Goal: Transaction & Acquisition: Purchase product/service

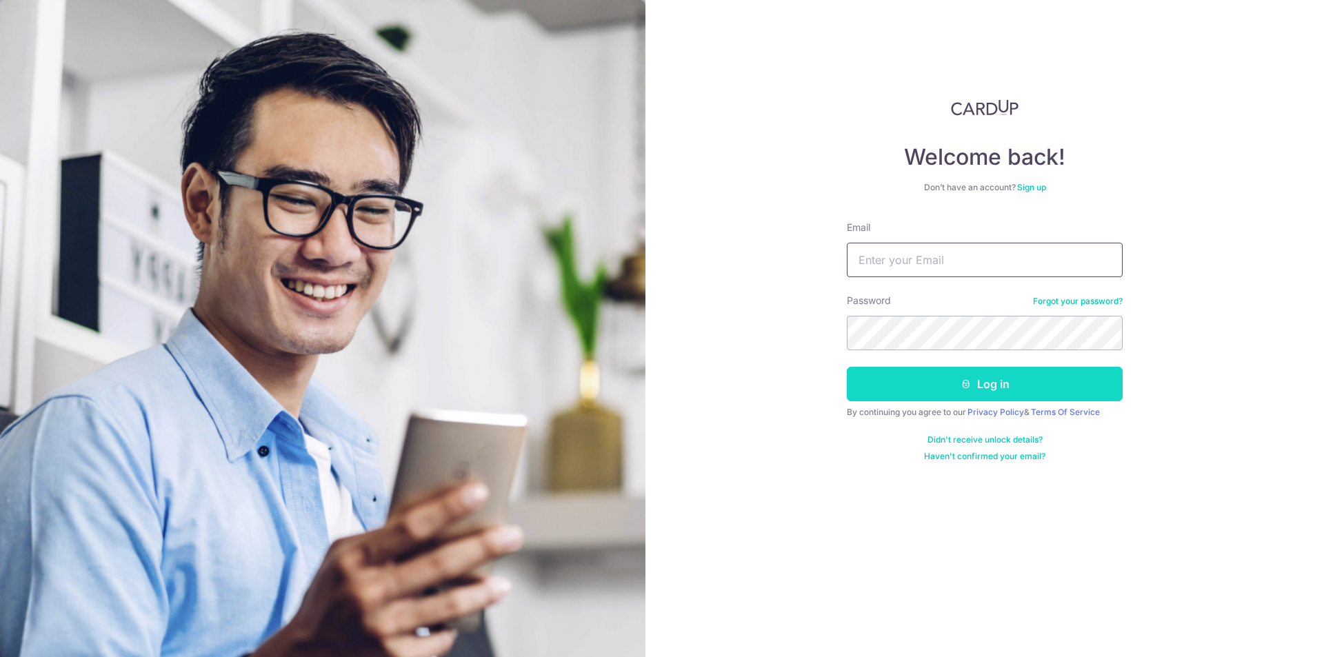
type input "[EMAIL_ADDRESS][DOMAIN_NAME]"
click at [1017, 392] on button "Log in" at bounding box center [985, 384] width 276 height 34
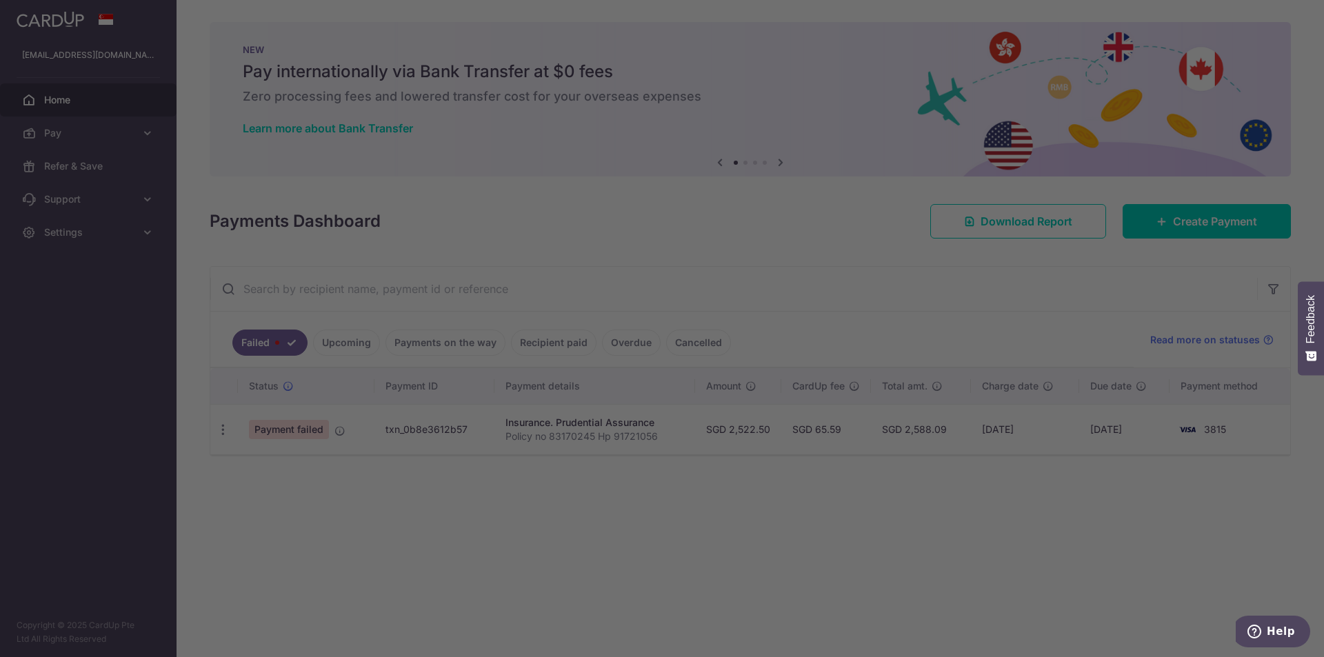
click at [368, 434] on div at bounding box center [668, 332] width 1337 height 664
click at [366, 434] on div at bounding box center [668, 332] width 1337 height 664
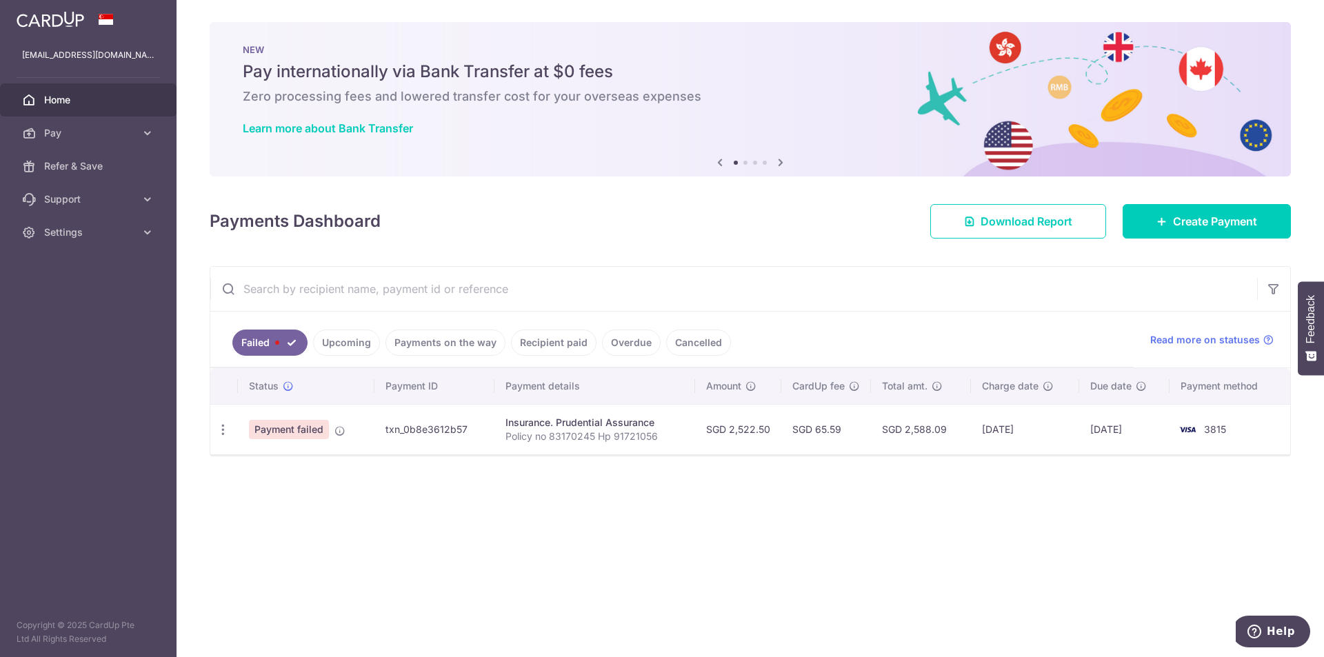
drag, startPoint x: 362, startPoint y: 430, endPoint x: 288, endPoint y: 421, distance: 74.4
click at [288, 421] on span "Payment failed" at bounding box center [289, 429] width 80 height 19
click at [217, 425] on icon "button" at bounding box center [223, 430] width 14 height 14
click at [290, 465] on span "Update payment" at bounding box center [297, 467] width 94 height 17
radio input "true"
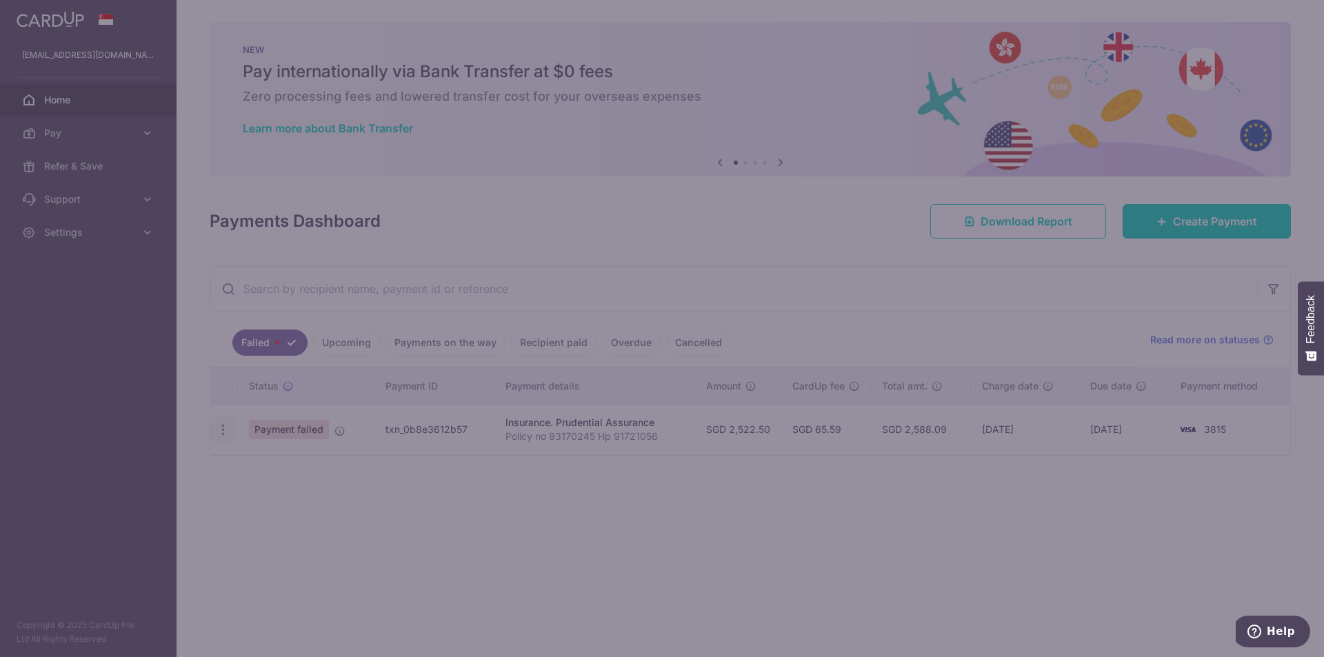
type input "2,522.50"
type input "Policy no 83170245 Hp 91721056"
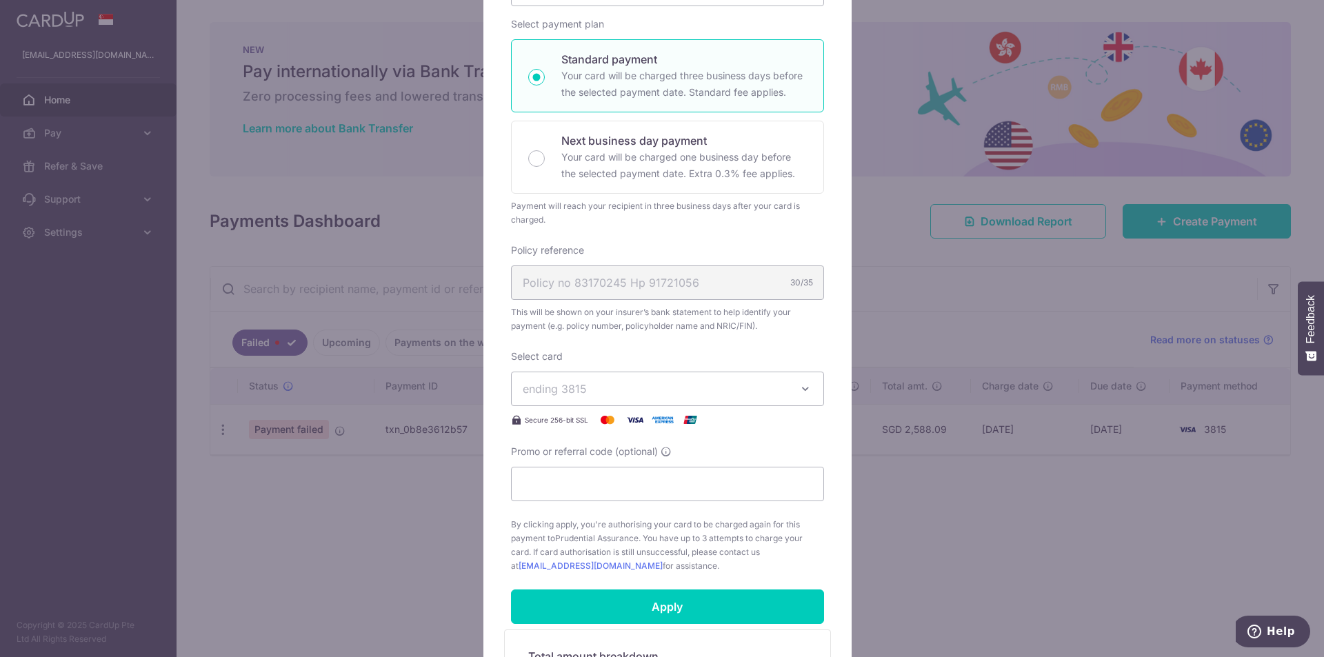
scroll to position [207, 0]
click at [619, 387] on span "ending 3815" at bounding box center [655, 387] width 265 height 17
click at [1066, 292] on div "Edit payment By clicking apply, you will make changes to all payments to Pruden…" at bounding box center [662, 328] width 1324 height 657
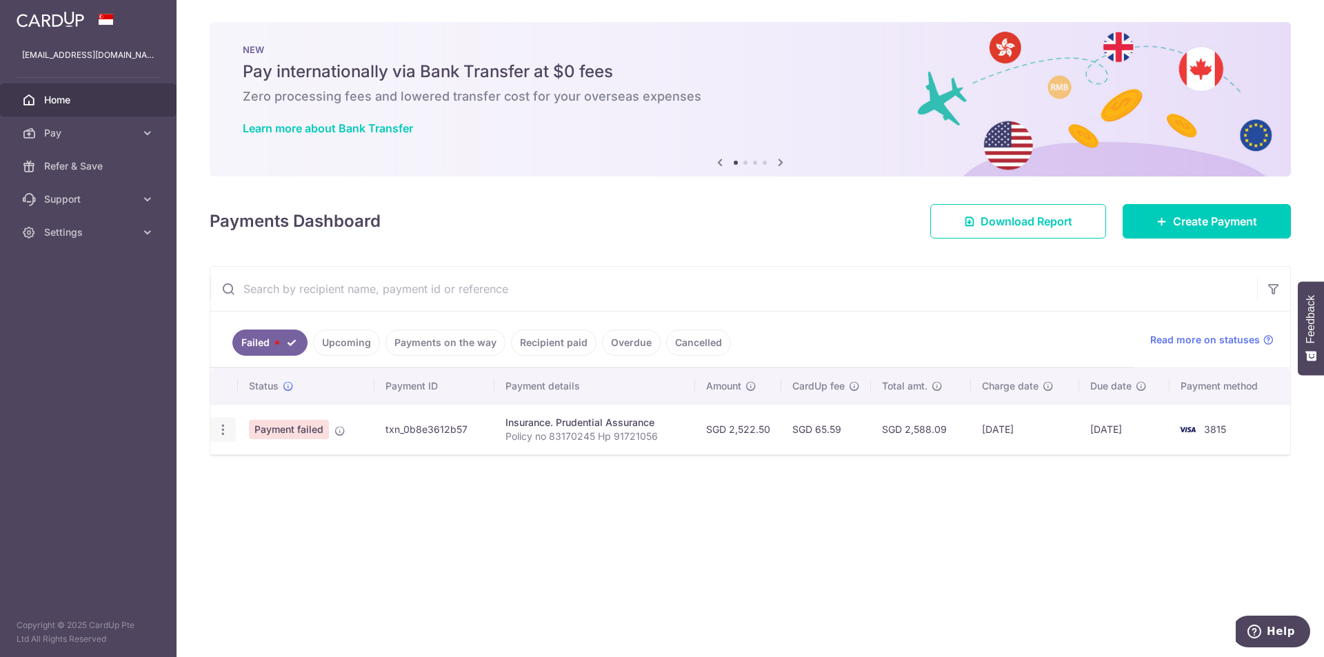
click at [231, 427] on div "Update payment" at bounding box center [223, 430] width 26 height 26
click at [221, 430] on icon "button" at bounding box center [223, 430] width 14 height 14
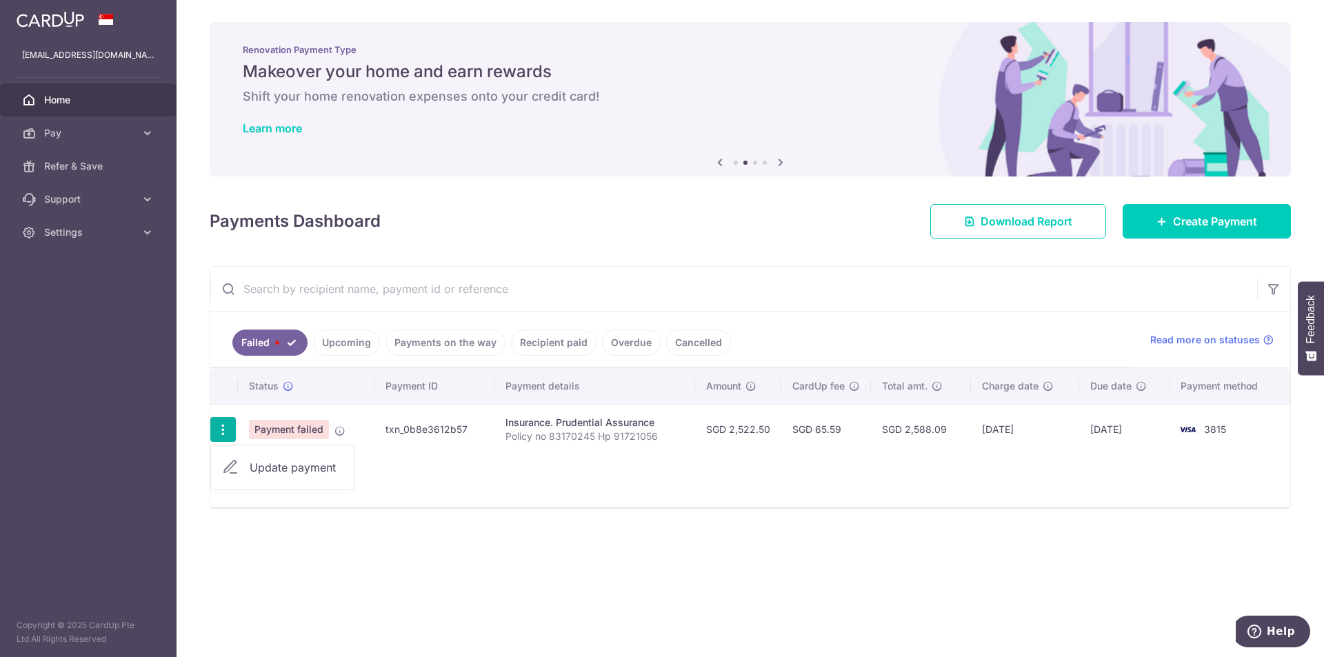
click at [265, 456] on link "Update payment" at bounding box center [282, 467] width 143 height 33
radio input "true"
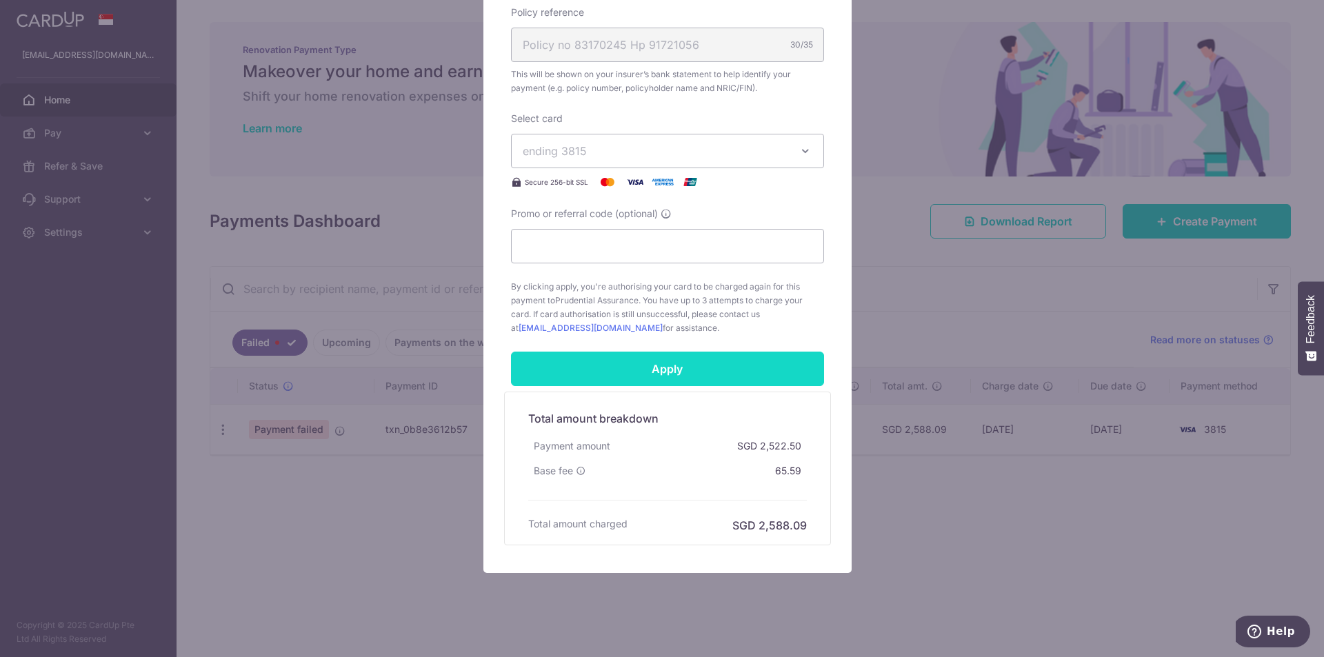
scroll to position [459, 0]
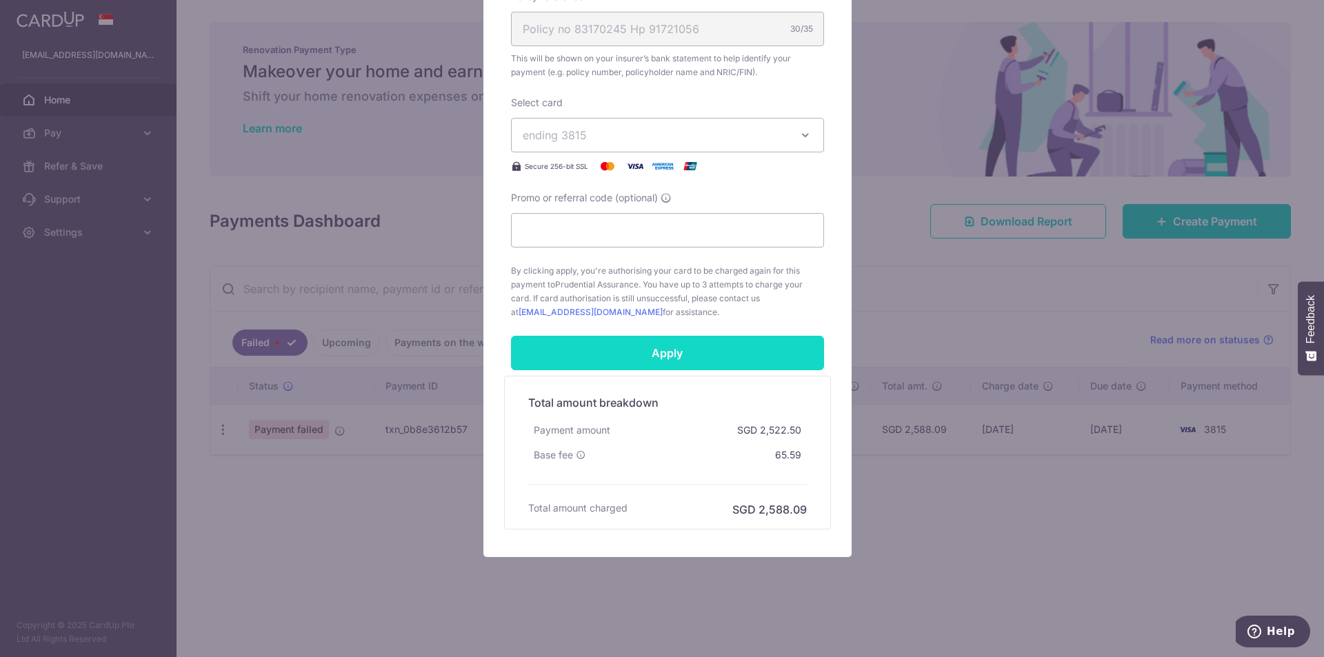
click at [703, 359] on input "Apply" at bounding box center [667, 353] width 313 height 34
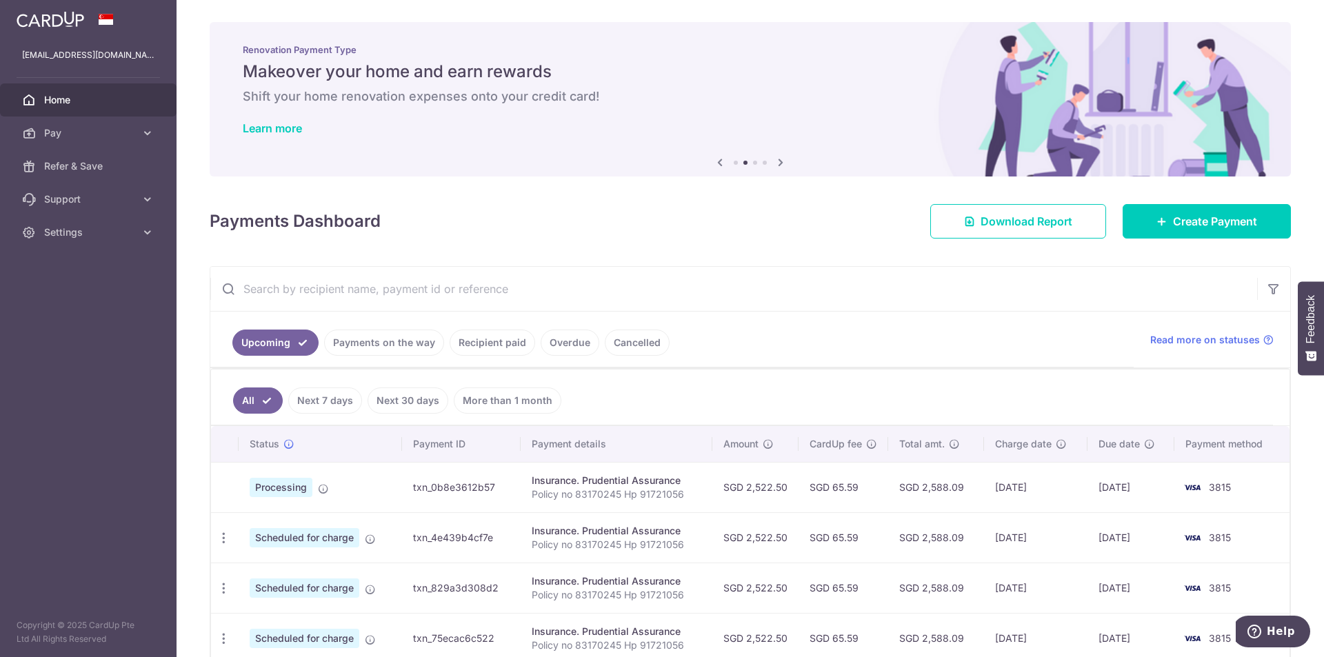
click at [635, 343] on link "Cancelled" at bounding box center [637, 343] width 65 height 26
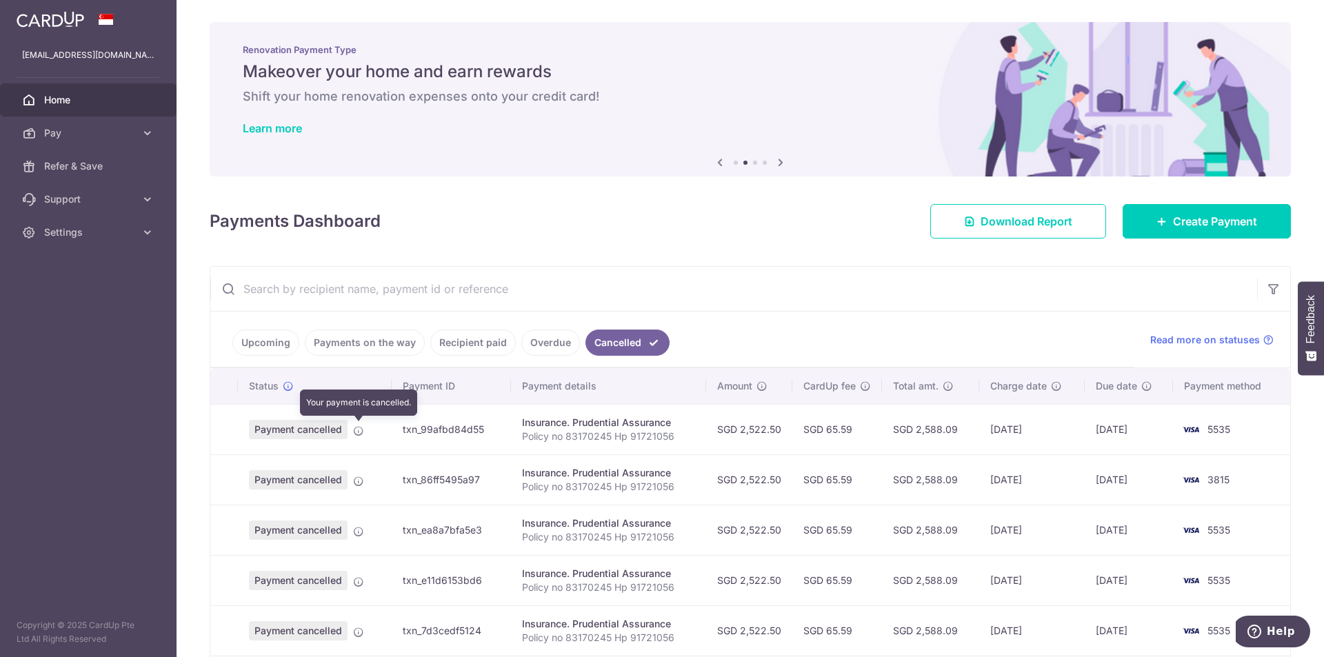
click at [362, 434] on icon at bounding box center [358, 430] width 11 height 11
click at [308, 432] on span "Payment cancelled" at bounding box center [298, 429] width 99 height 19
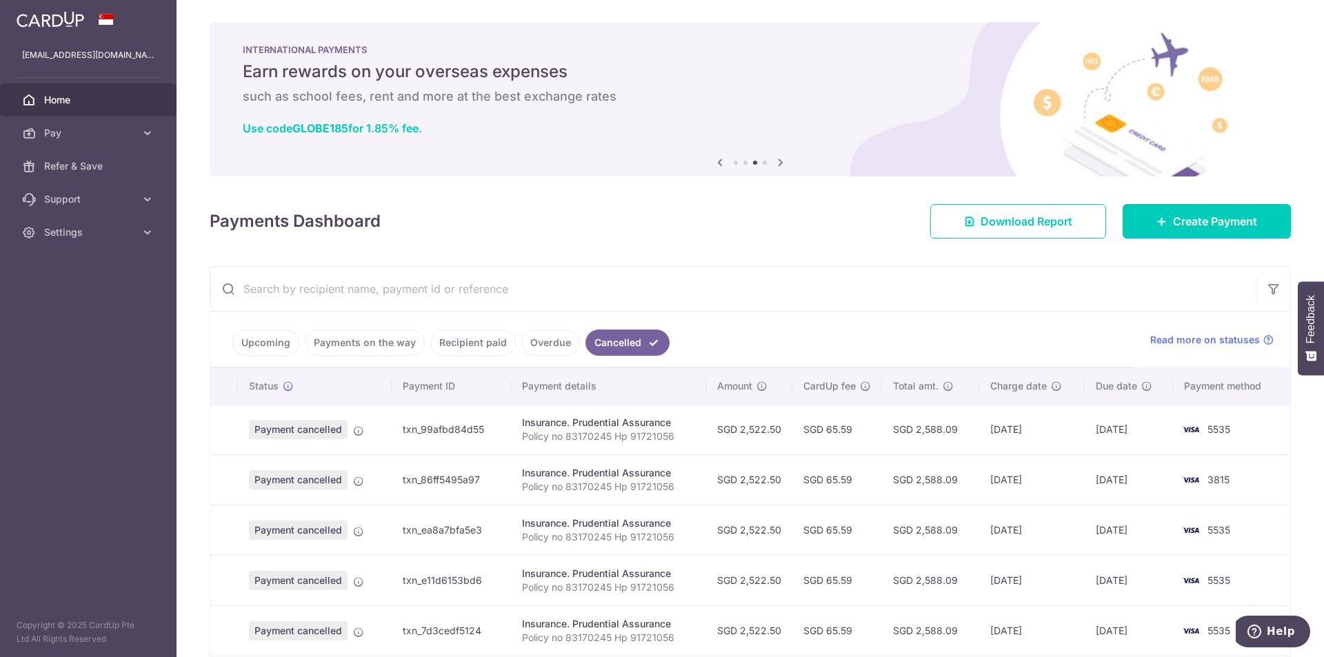
click at [1127, 437] on td "04/08/2023" at bounding box center [1129, 429] width 88 height 50
click at [363, 435] on icon at bounding box center [358, 430] width 11 height 11
click at [1209, 234] on link "Create Payment" at bounding box center [1206, 221] width 168 height 34
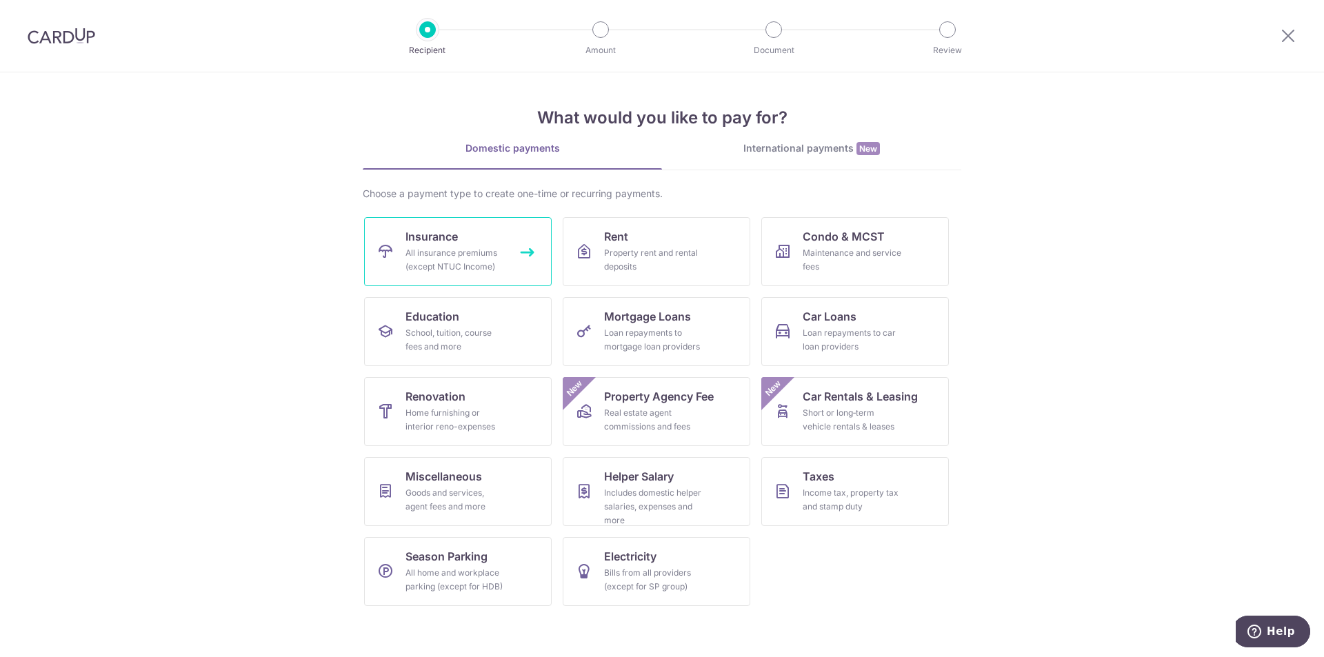
click at [418, 244] on span "Insurance" at bounding box center [431, 236] width 52 height 17
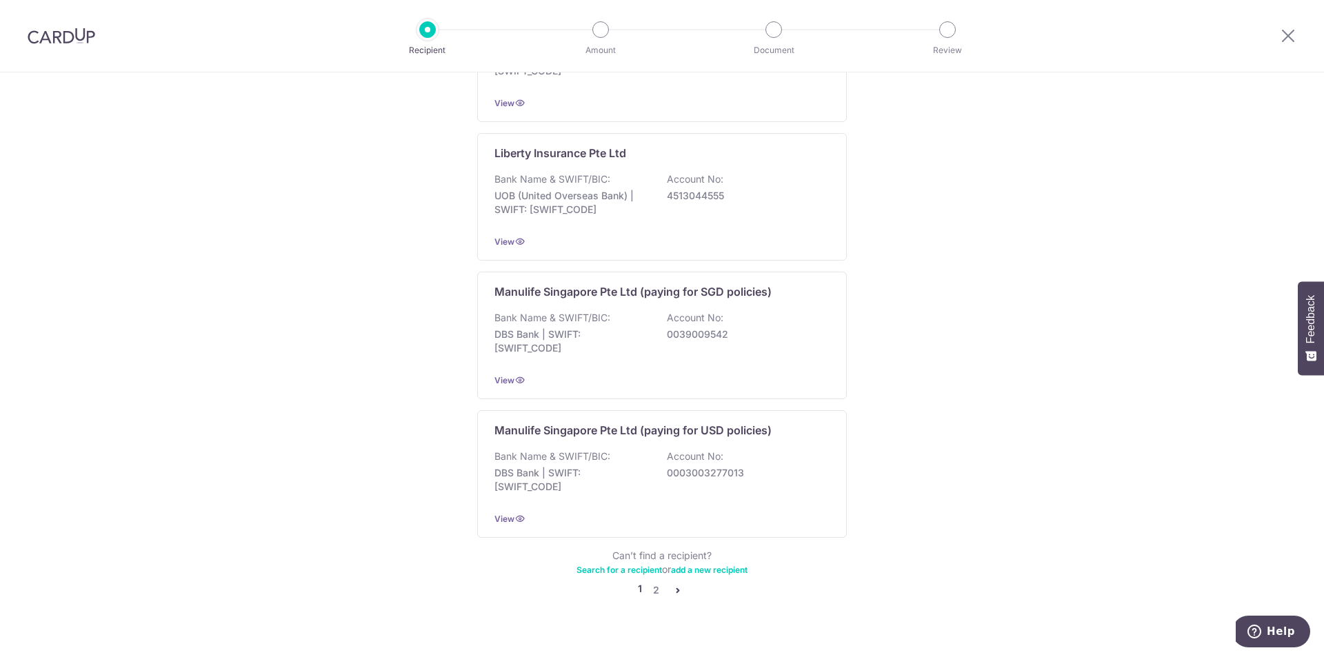
scroll to position [1226, 0]
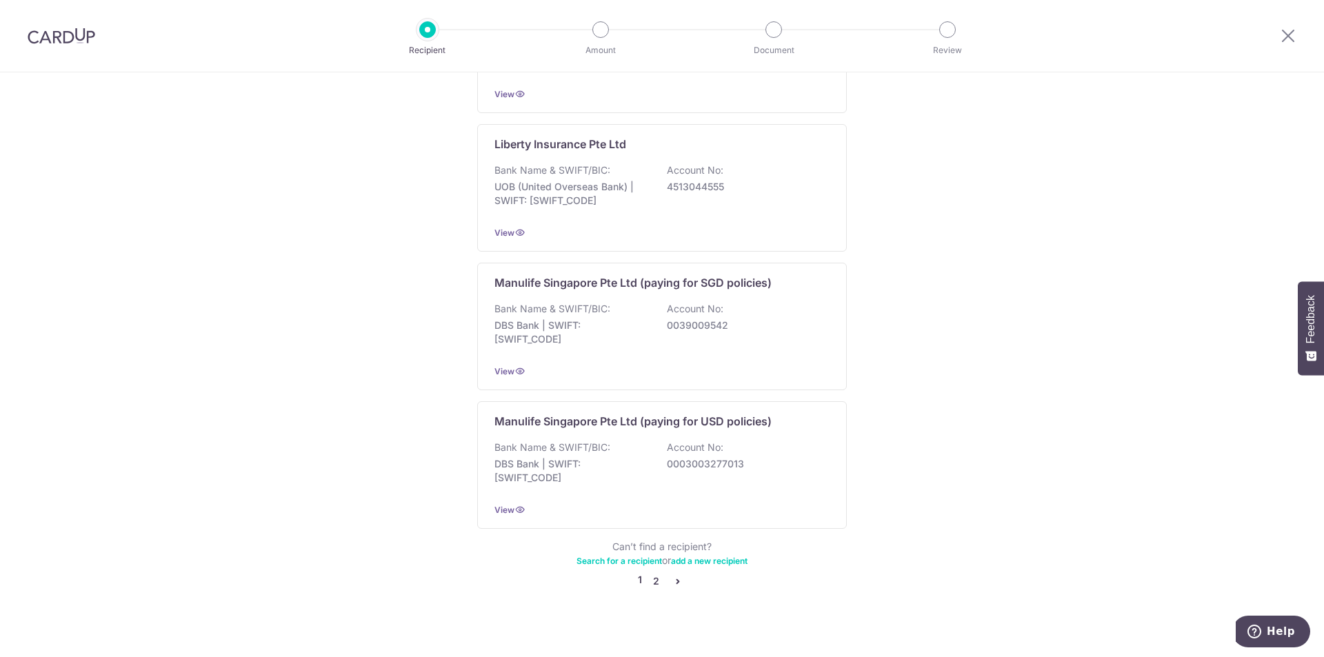
click at [654, 573] on link "2" at bounding box center [655, 581] width 17 height 17
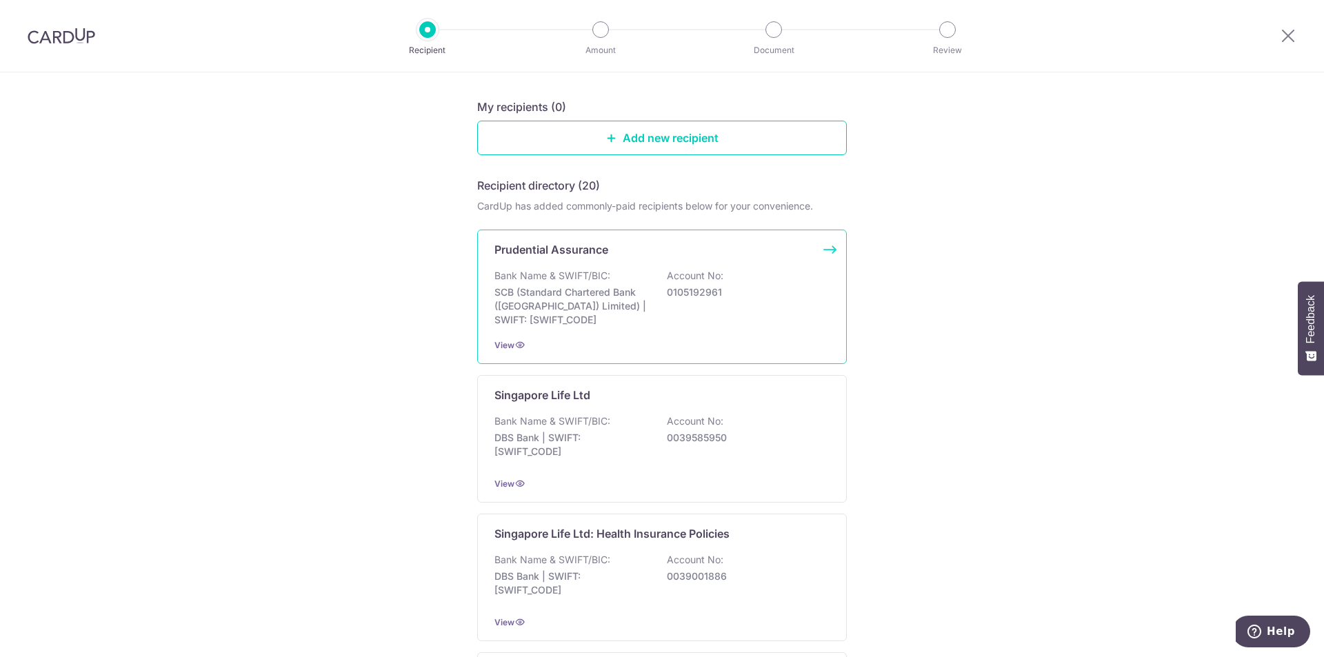
scroll to position [138, 0]
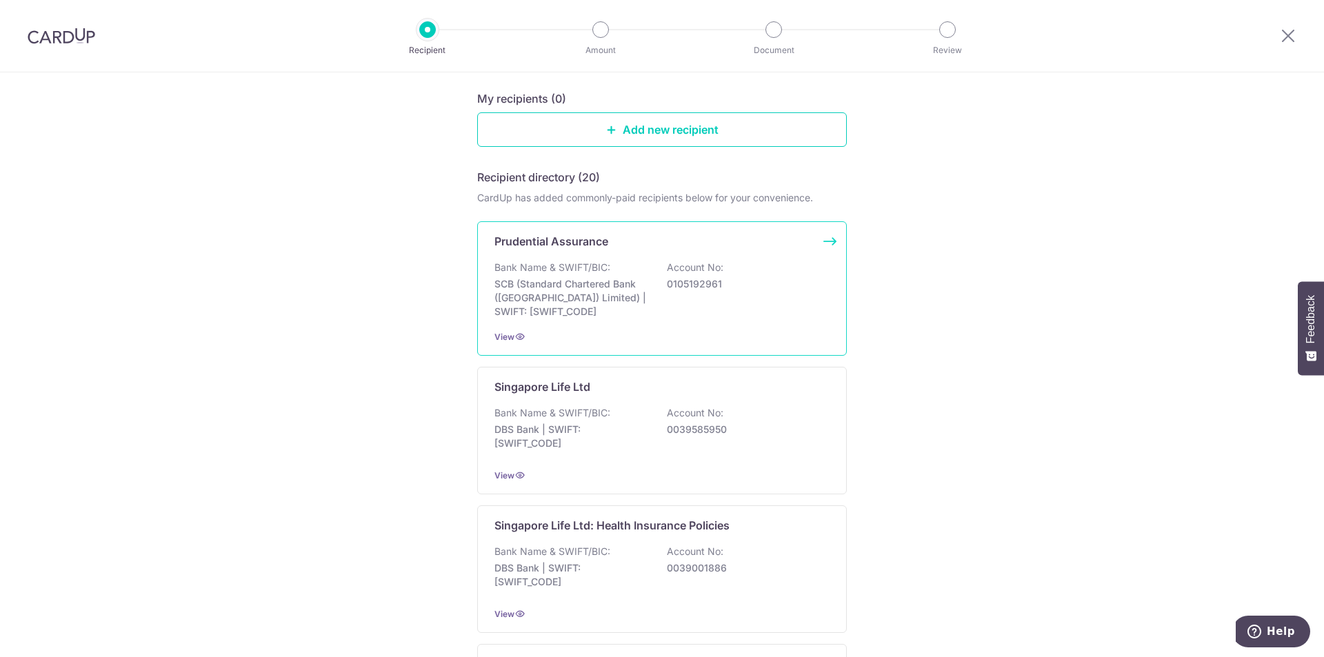
click at [567, 252] on div "Prudential Assurance Bank Name & SWIFT/BIC: SCB (Standard Chartered Bank (Singa…" at bounding box center [662, 288] width 370 height 134
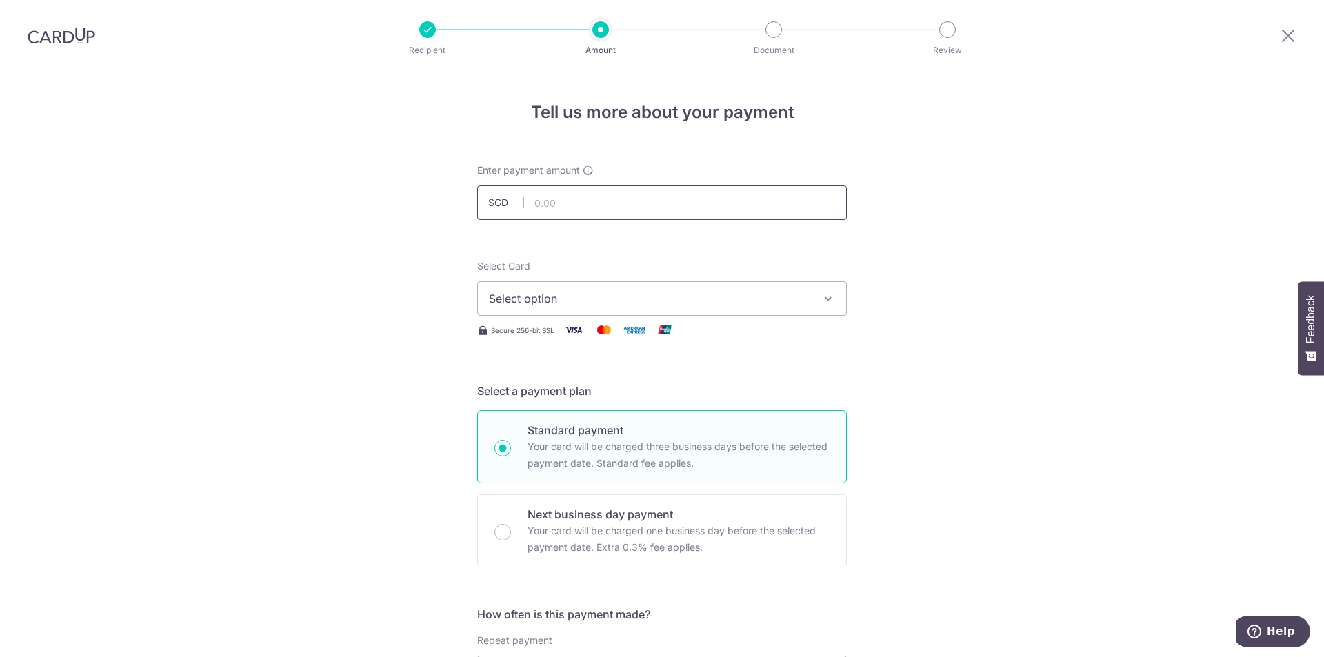
click at [585, 210] on input "text" at bounding box center [662, 202] width 370 height 34
type input "252.00"
drag, startPoint x: 54, startPoint y: 41, endPoint x: 721, endPoint y: 81, distance: 668.0
click at [54, 41] on img at bounding box center [62, 36] width 68 height 17
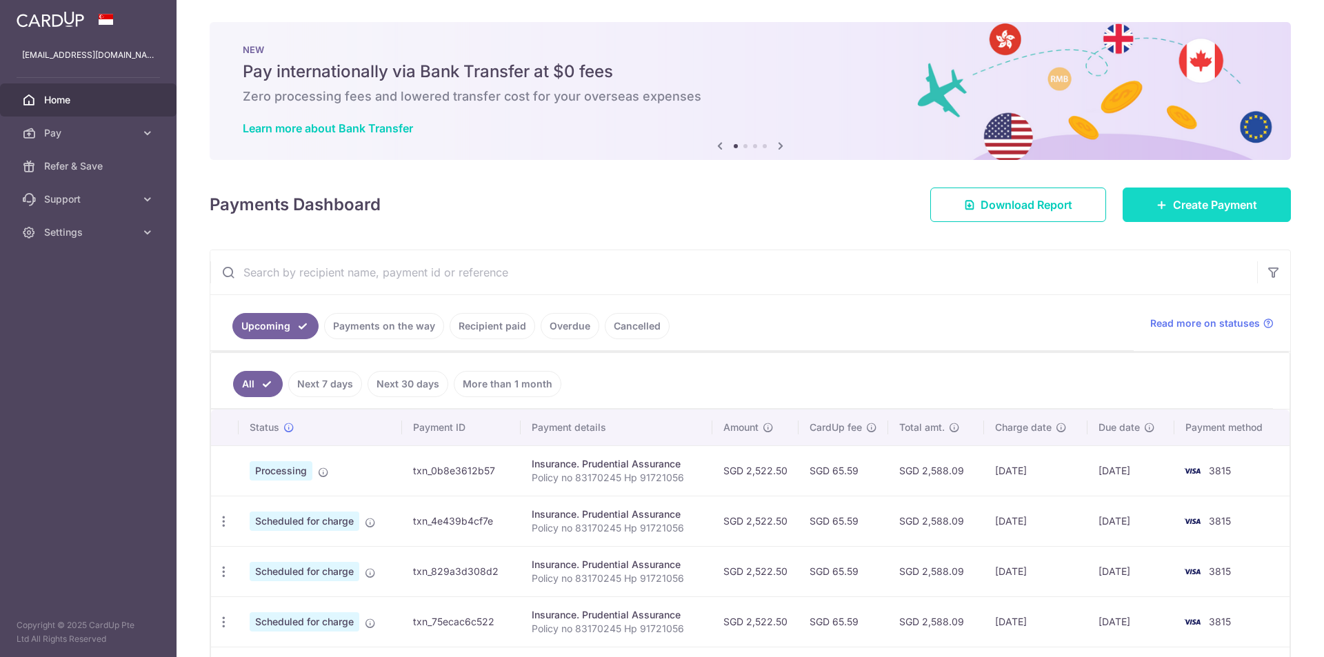
click at [1221, 201] on span "Create Payment" at bounding box center [1215, 204] width 84 height 17
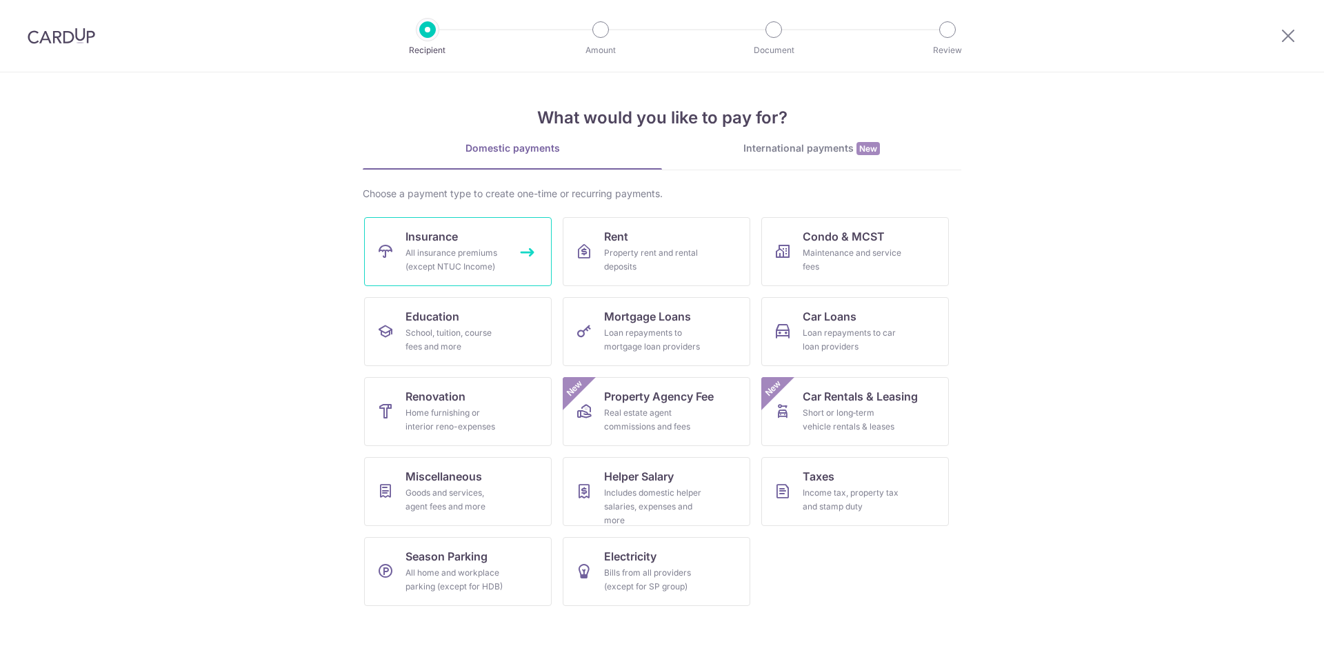
click at [414, 269] on div "All insurance premiums (except NTUC Income)" at bounding box center [454, 260] width 99 height 28
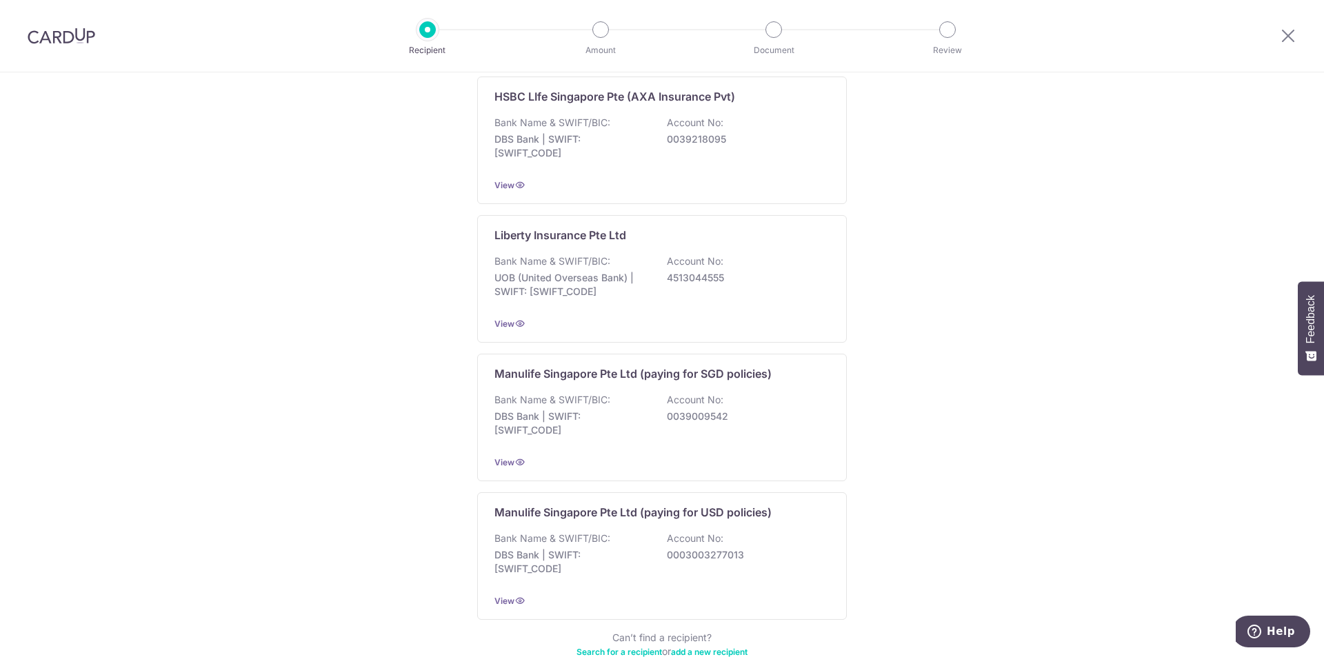
scroll to position [1226, 0]
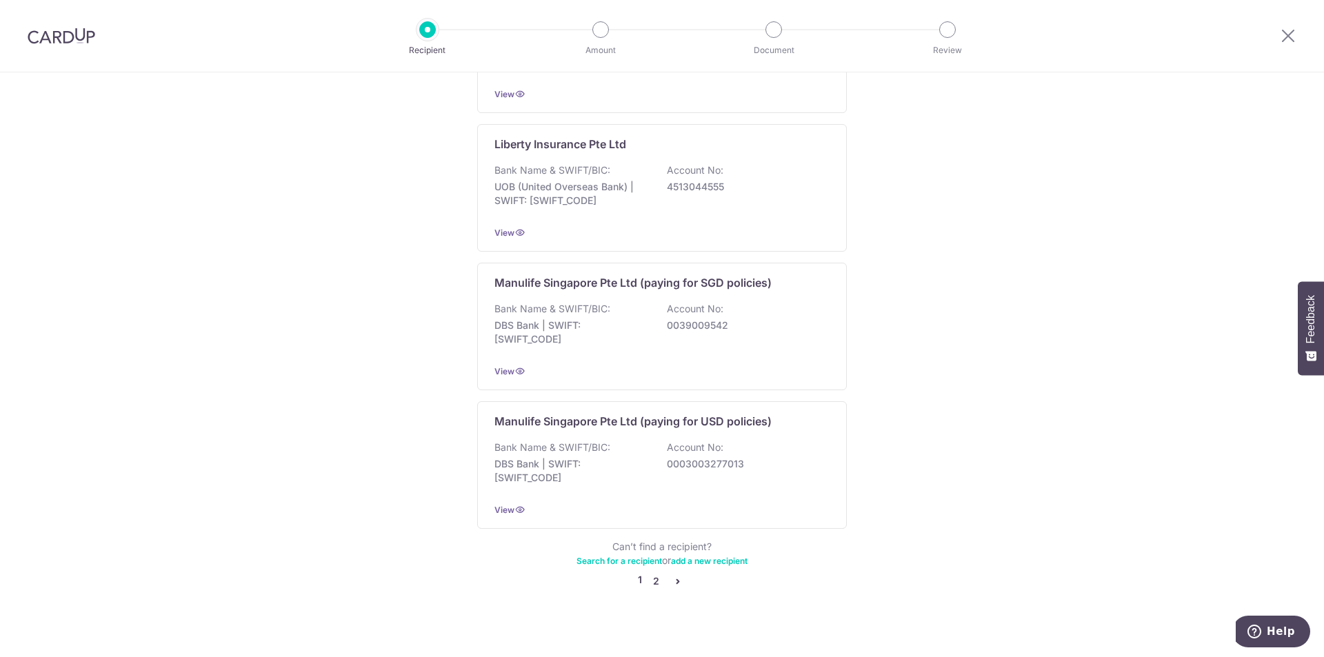
click at [649, 573] on link "2" at bounding box center [655, 581] width 17 height 17
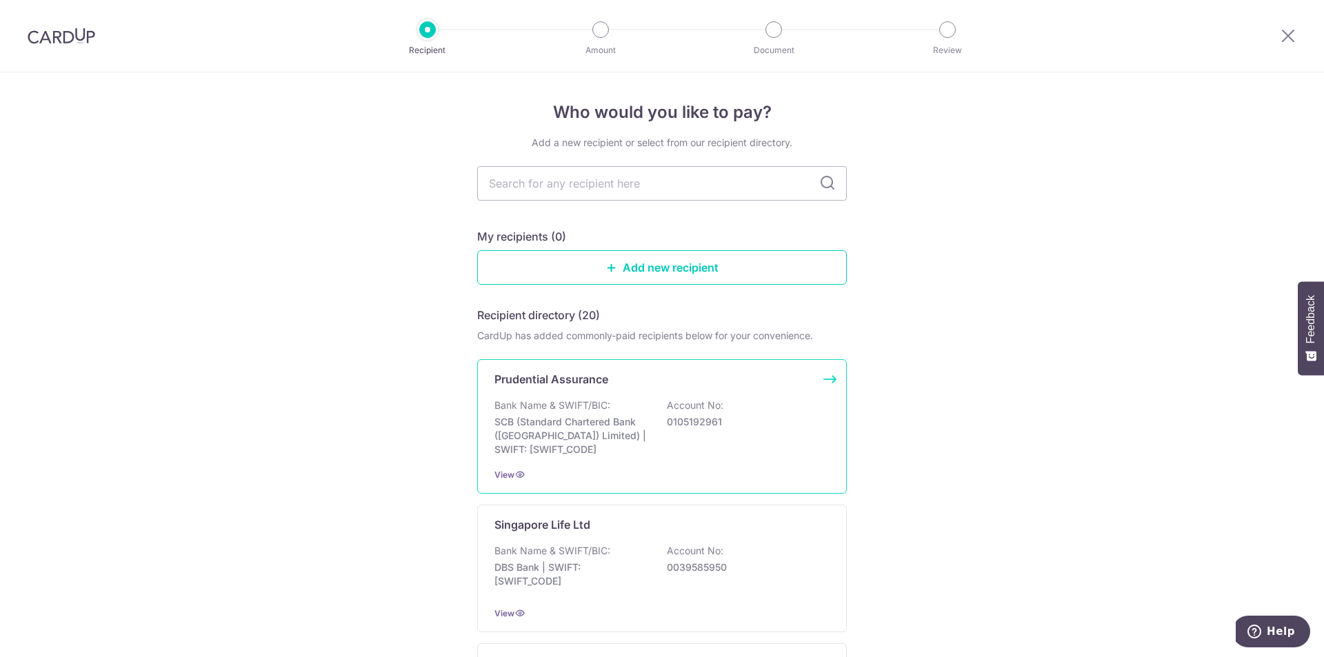
click at [655, 412] on div "Bank Name & SWIFT/BIC: SCB (Standard Chartered Bank (Singapore) Limited) | SWIF…" at bounding box center [661, 428] width 335 height 58
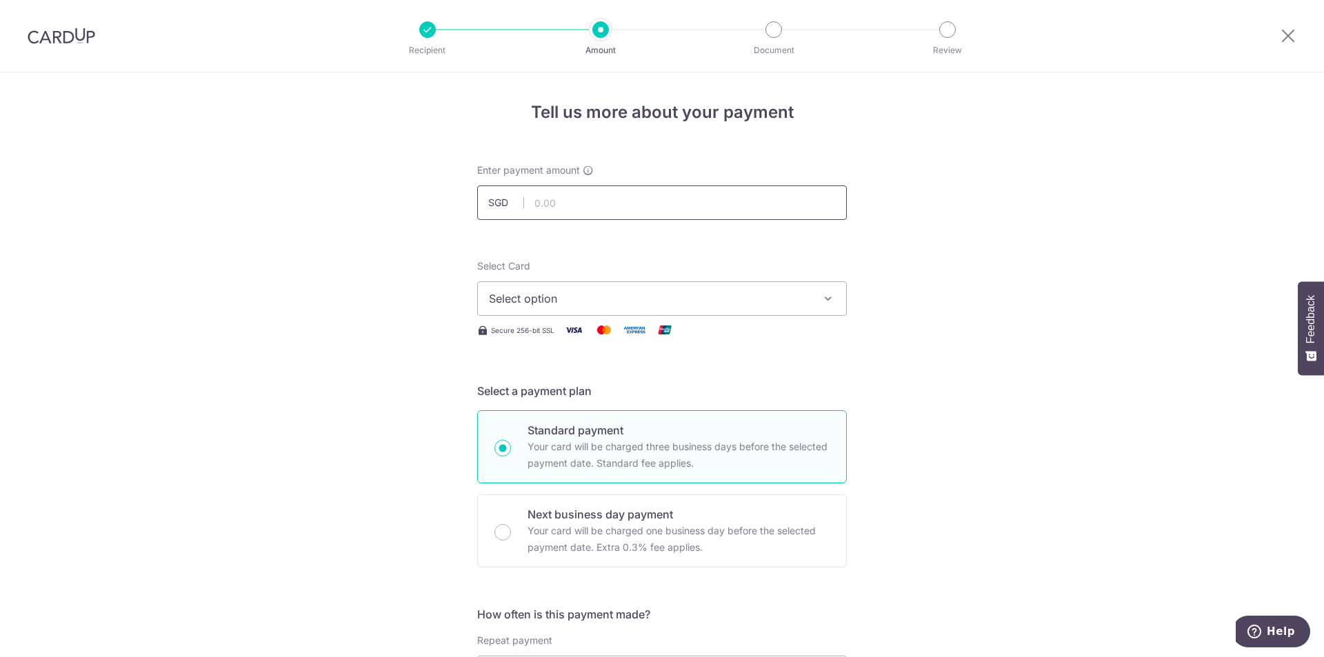
click at [589, 214] on input "text" at bounding box center [662, 202] width 370 height 34
type input "2,522.50"
click at [714, 305] on span "Select option" at bounding box center [649, 298] width 321 height 17
click at [656, 414] on ul "Add credit card Your Cards **** 3815" at bounding box center [662, 369] width 370 height 101
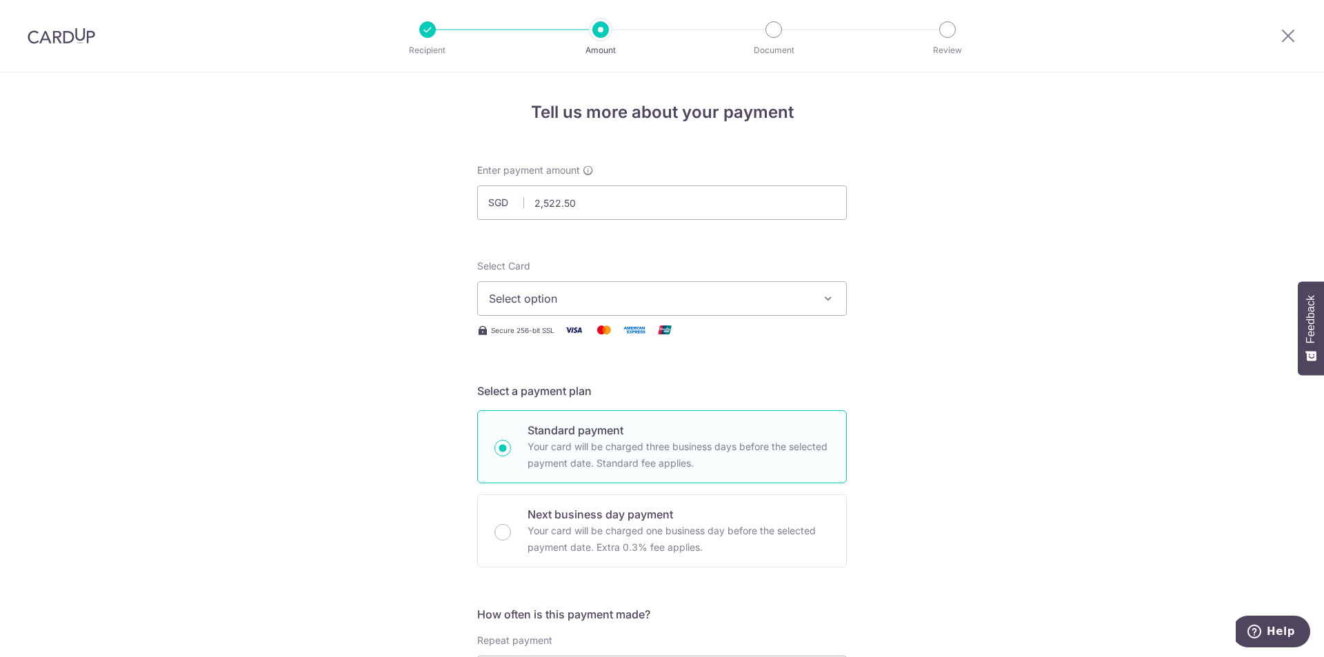
drag, startPoint x: 581, startPoint y: 292, endPoint x: 548, endPoint y: 330, distance: 50.4
click at [580, 292] on span "Select option" at bounding box center [649, 298] width 321 height 17
click at [538, 396] on span "**** 3815" at bounding box center [547, 397] width 51 height 17
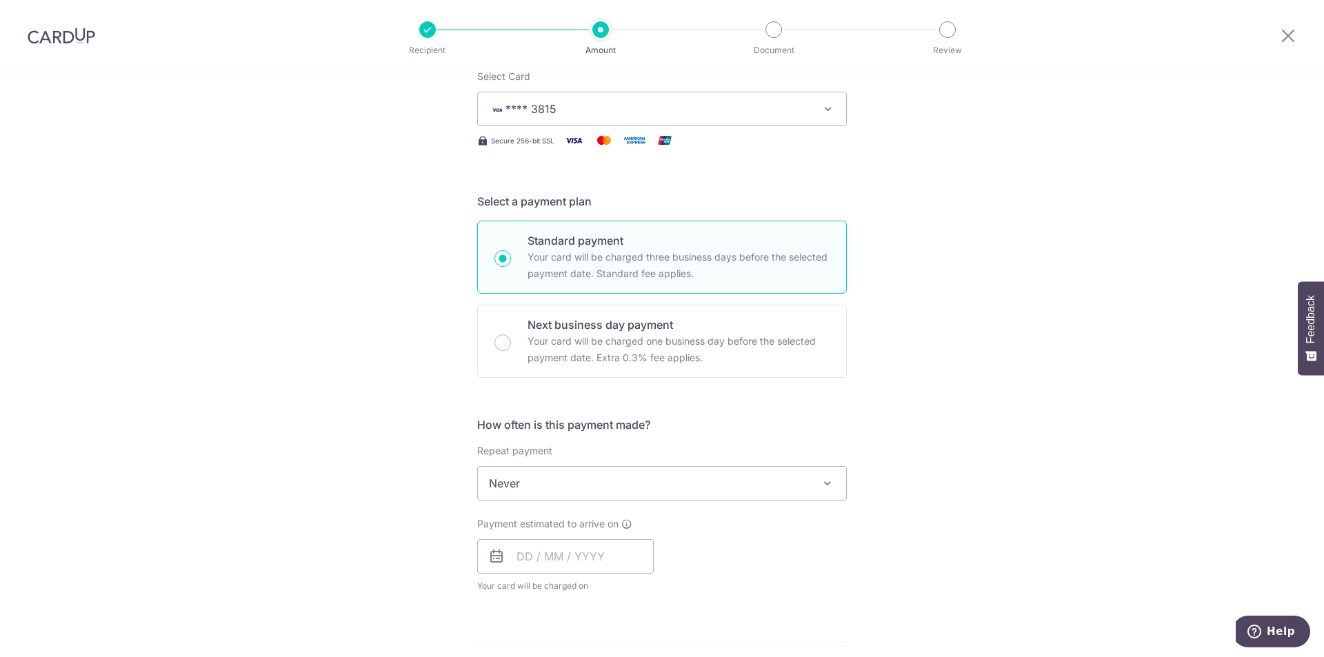
scroll to position [207, 0]
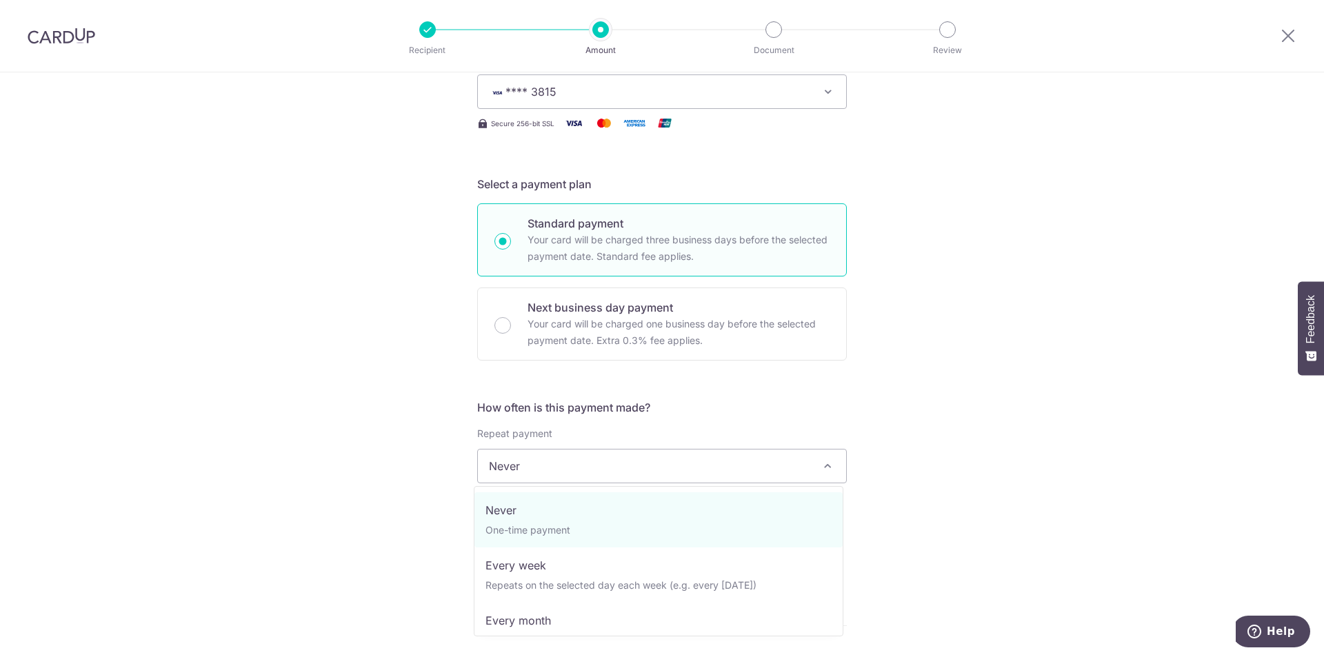
click at [557, 474] on span "Never" at bounding box center [662, 466] width 368 height 33
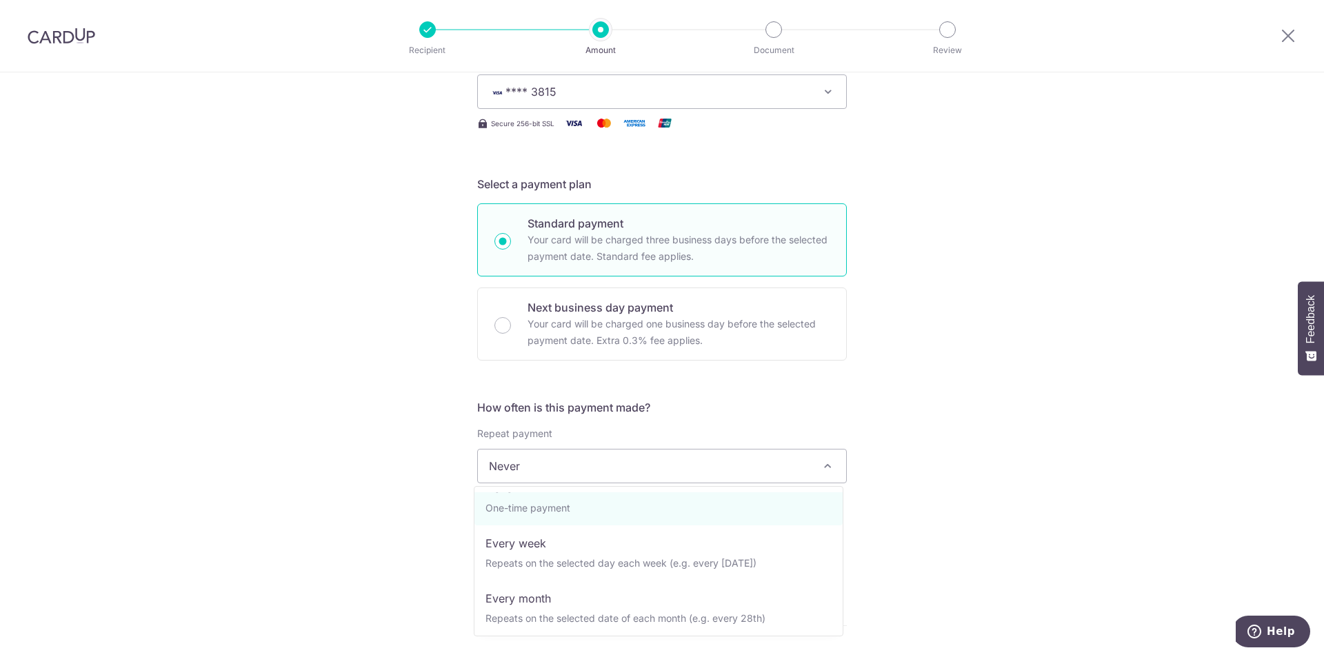
scroll to position [0, 0]
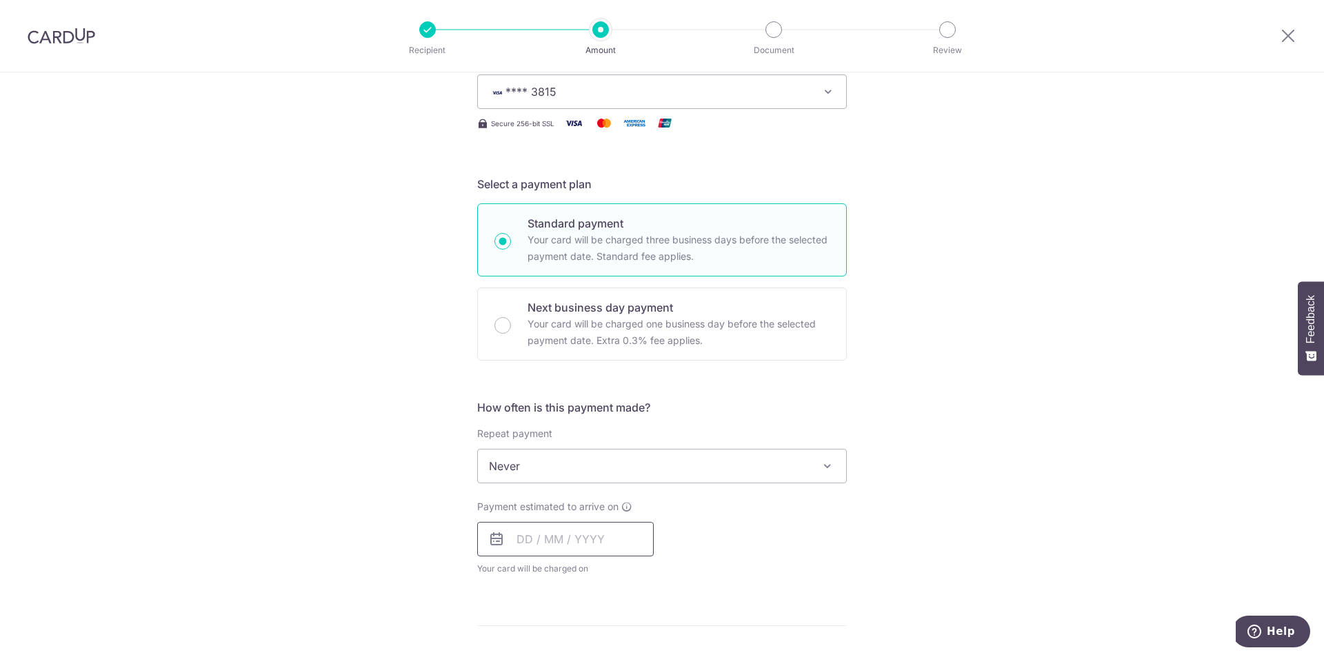
click at [529, 546] on input "text" at bounding box center [565, 539] width 177 height 34
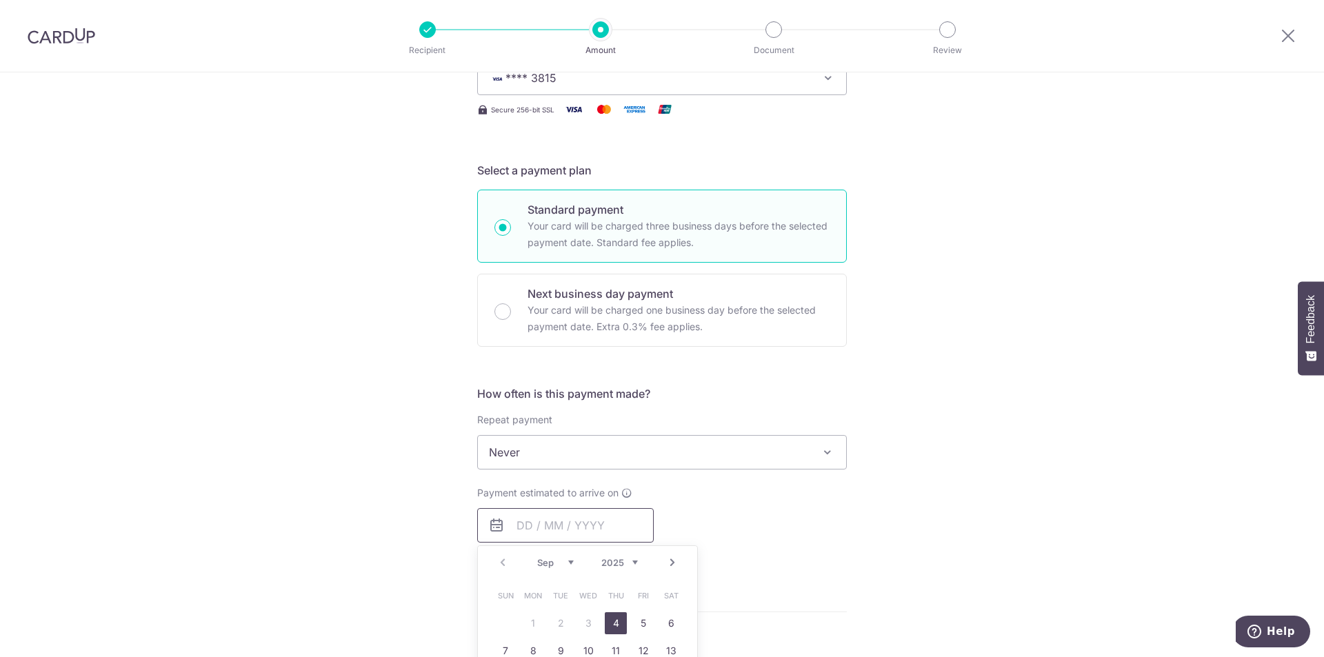
scroll to position [207, 0]
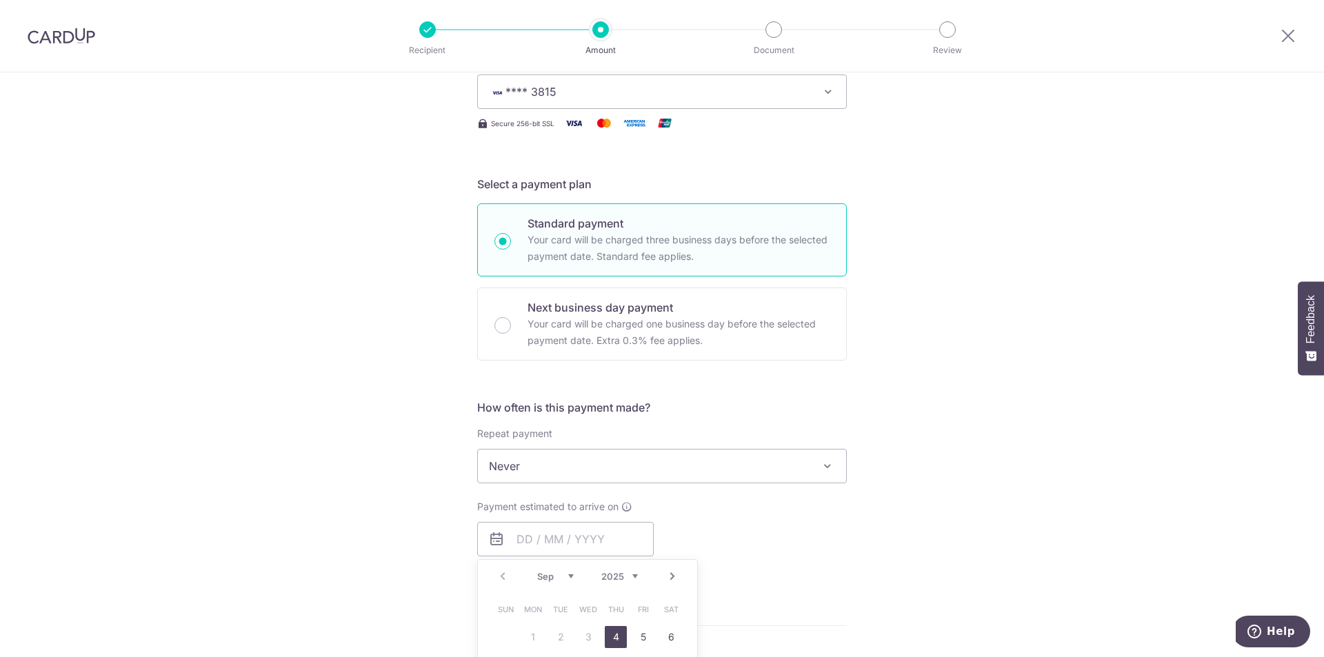
click at [618, 642] on link "4" at bounding box center [616, 637] width 22 height 22
type input "04/09/2025"
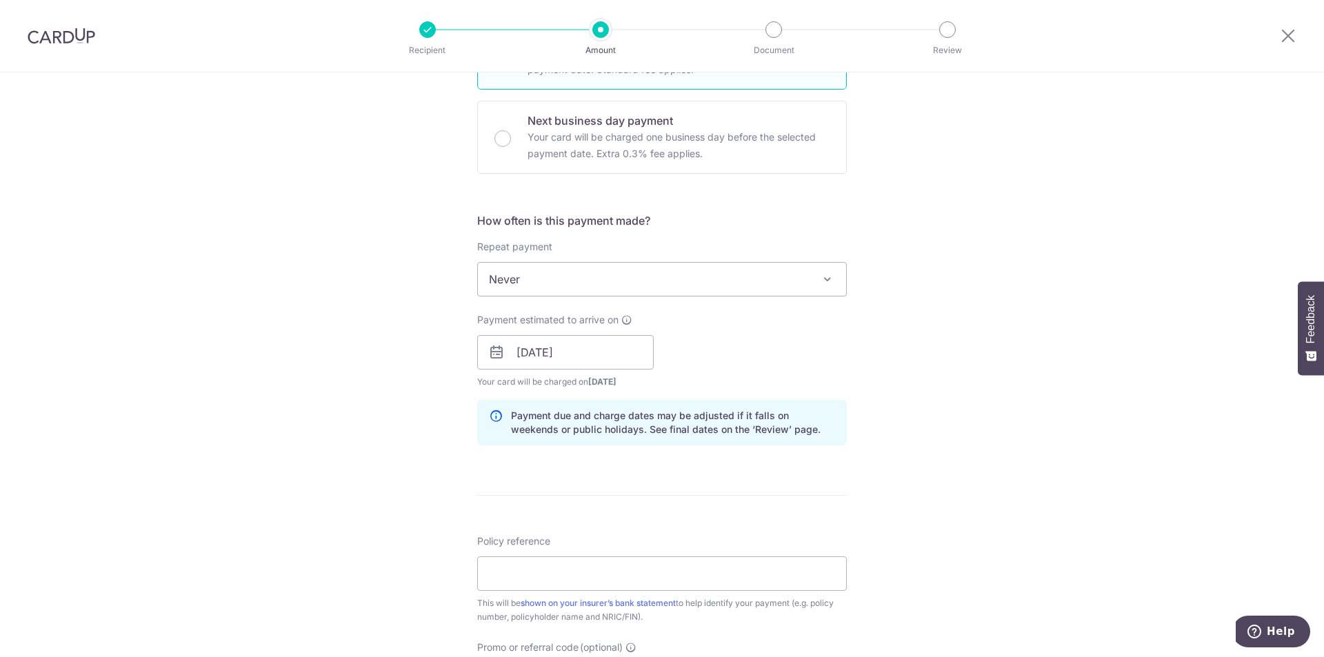
scroll to position [414, 0]
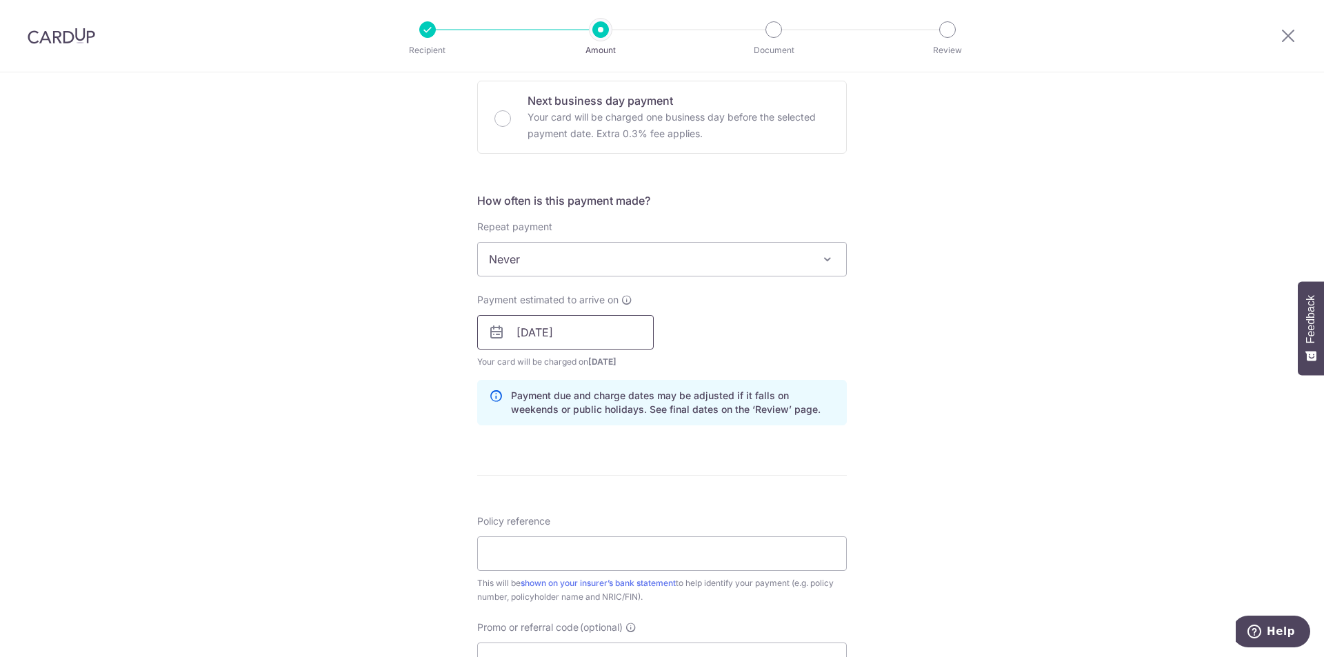
drag, startPoint x: 559, startPoint y: 302, endPoint x: 571, endPoint y: 324, distance: 25.0
click at [559, 303] on span "Payment estimated to arrive on" at bounding box center [547, 300] width 141 height 14
click at [571, 324] on input "04/09/2025" at bounding box center [565, 332] width 177 height 34
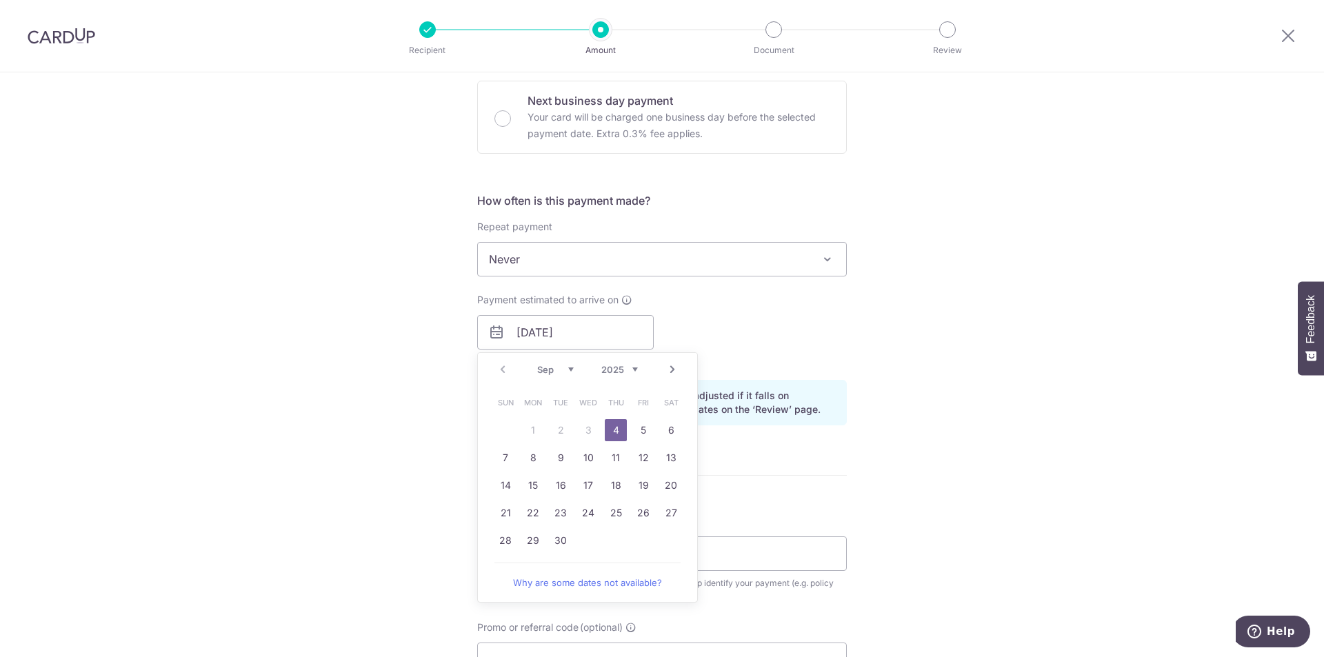
click at [1058, 322] on div "Tell us more about your payment Enter payment amount SGD 2,522.50 2522.50 Selec…" at bounding box center [662, 311] width 1324 height 1304
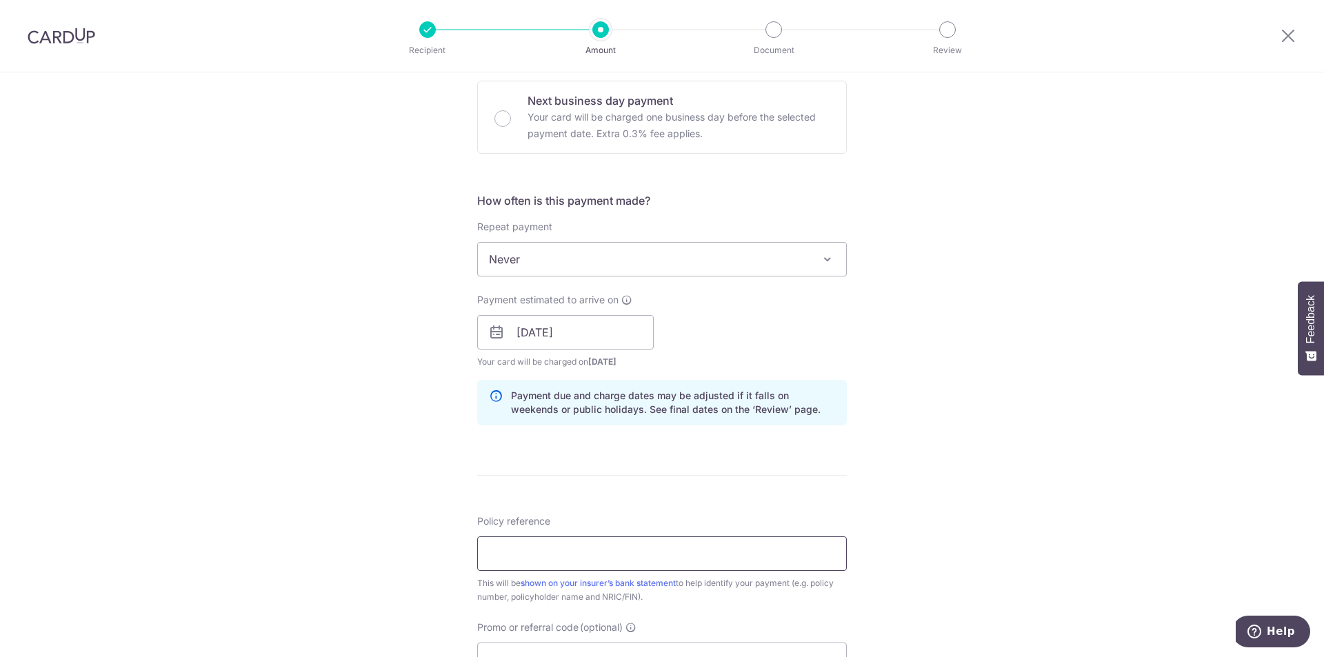
click at [691, 551] on input "Policy reference" at bounding box center [662, 553] width 370 height 34
drag, startPoint x: 614, startPoint y: 554, endPoint x: 701, endPoint y: 555, distance: 86.9
click at [700, 555] on input "83170245 91721056 for Mar and Apr" at bounding box center [662, 553] width 370 height 34
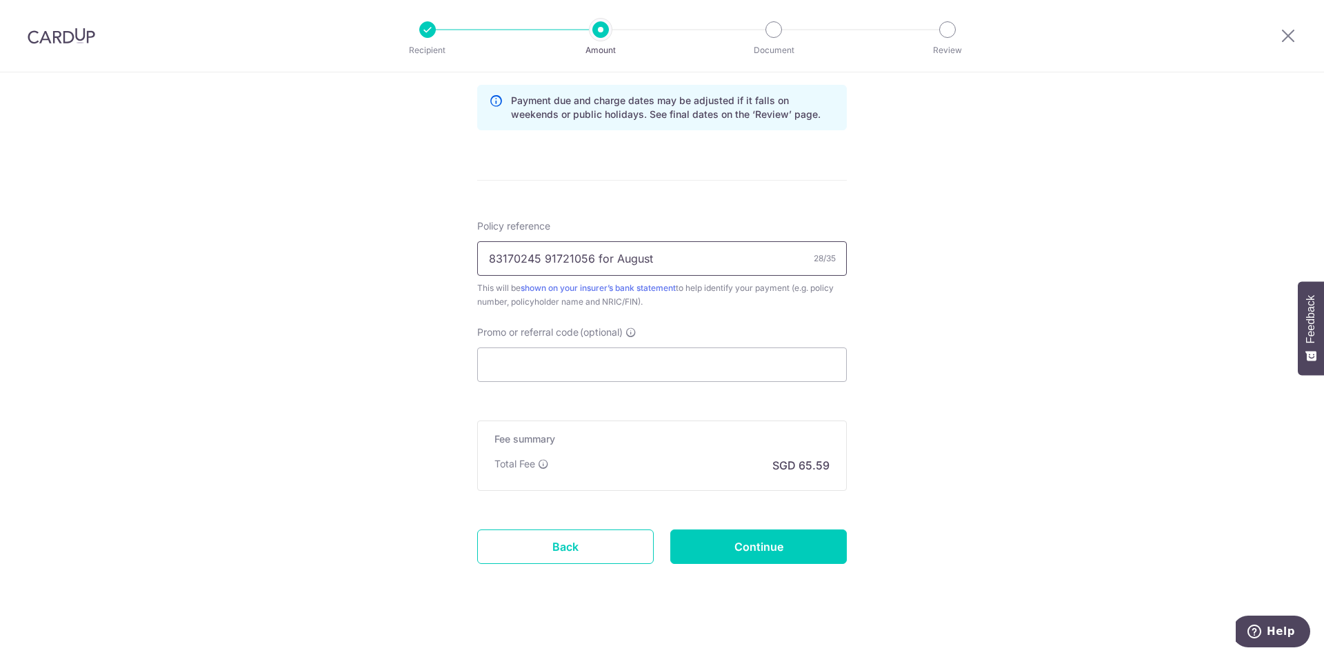
scroll to position [719, 0]
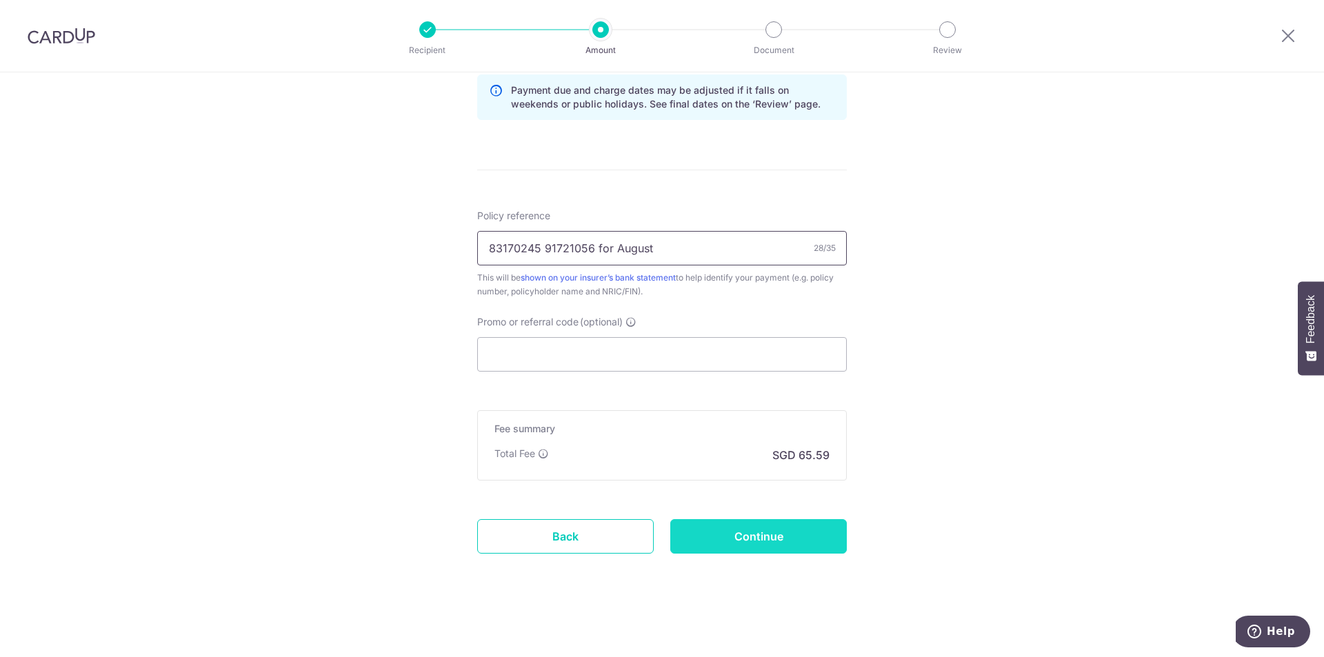
type input "83170245 91721056 for August"
click at [783, 532] on input "Continue" at bounding box center [758, 536] width 177 height 34
type input "Create Schedule"
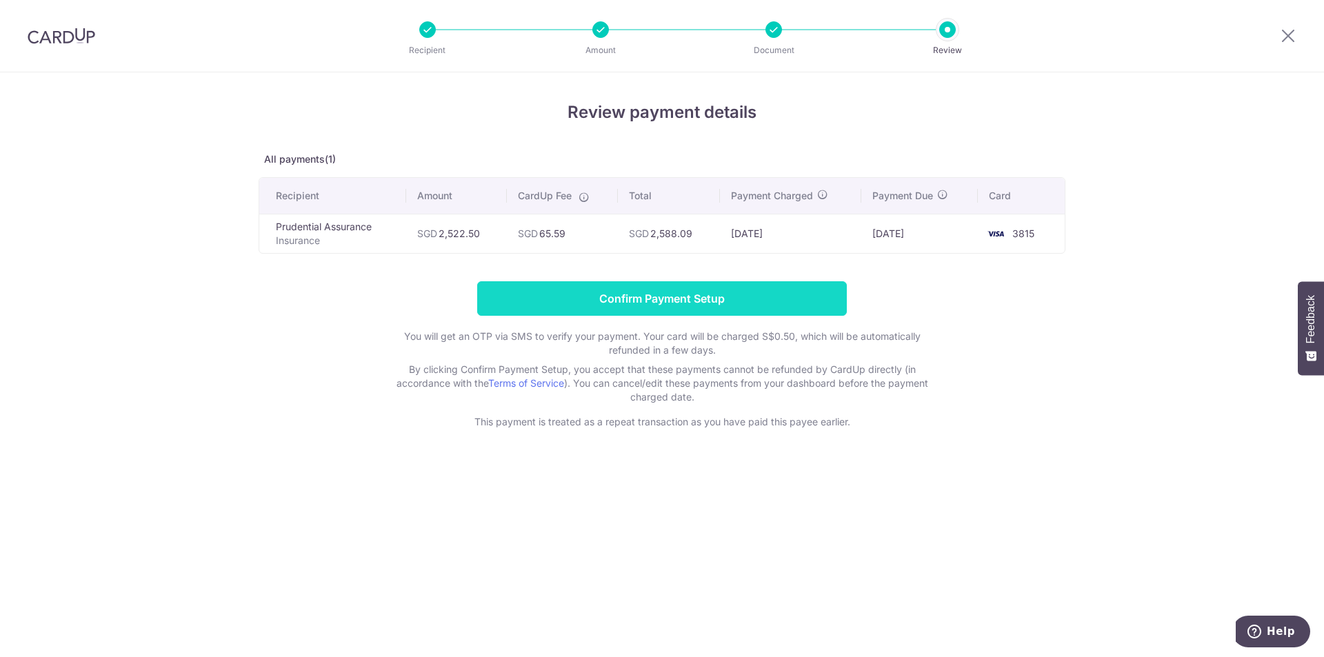
click at [783, 301] on input "Confirm Payment Setup" at bounding box center [662, 298] width 370 height 34
